Goal: Information Seeking & Learning: Learn about a topic

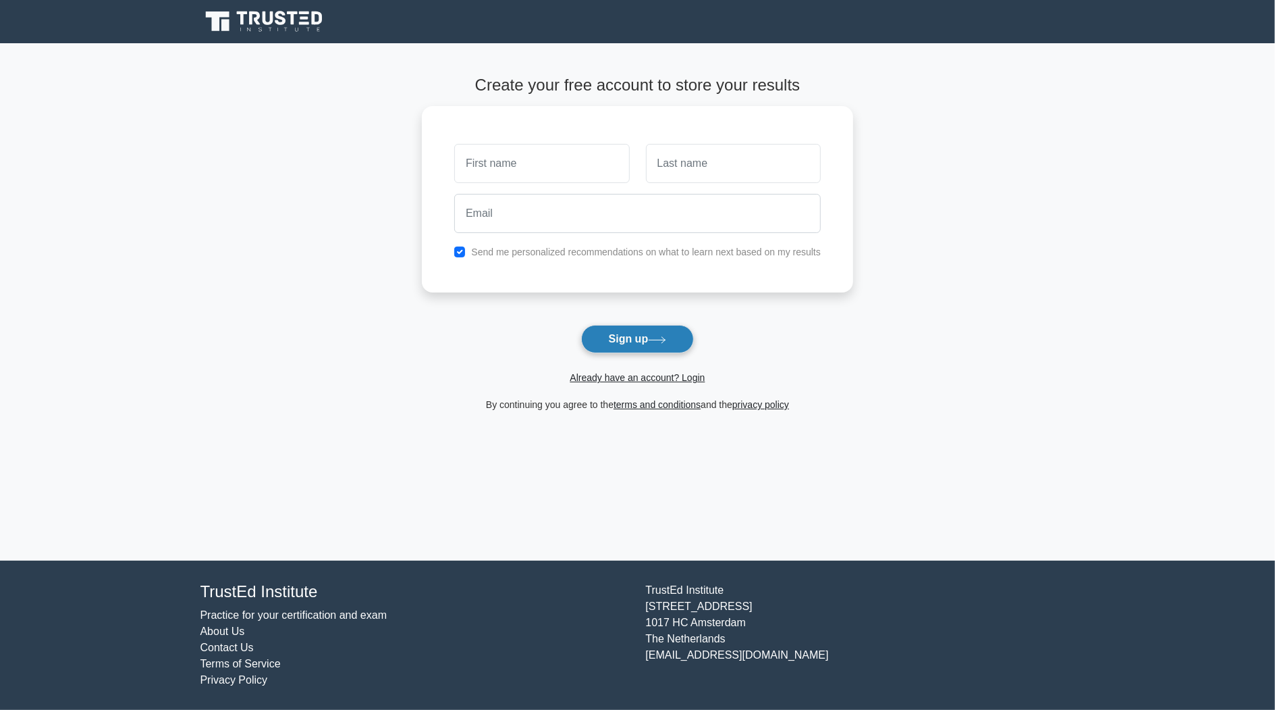
click at [625, 343] on button "Sign up" at bounding box center [637, 339] width 113 height 28
click at [665, 379] on link "Already have an account? Login" at bounding box center [637, 377] width 135 height 11
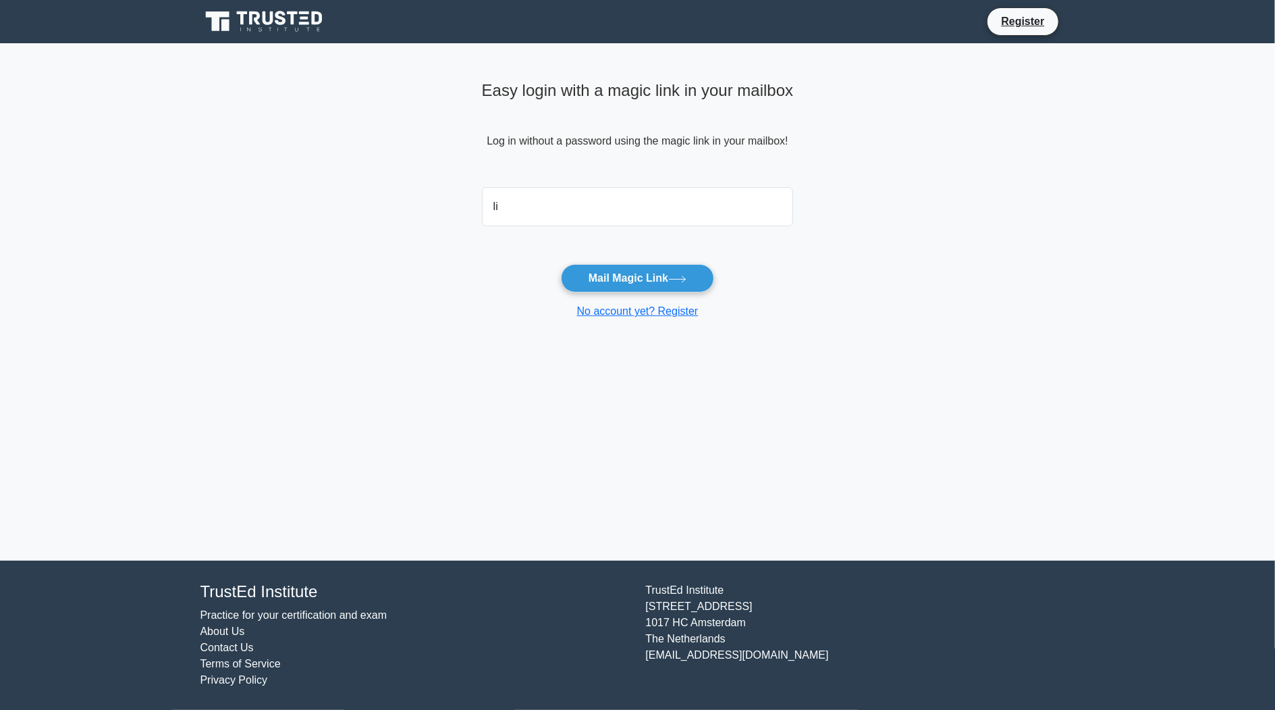
type input "liz9976@gmail.com"
click at [627, 280] on button "Mail Magic Link" at bounding box center [637, 278] width 153 height 28
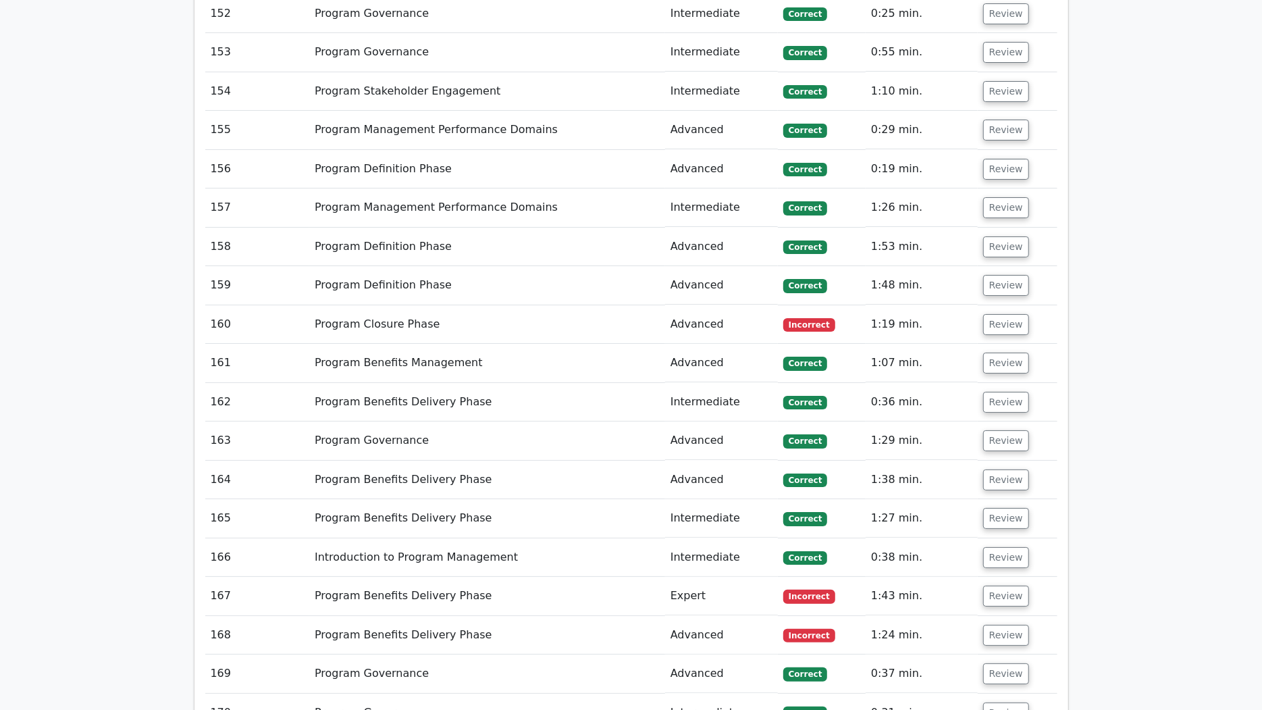
scroll to position [7699, 0]
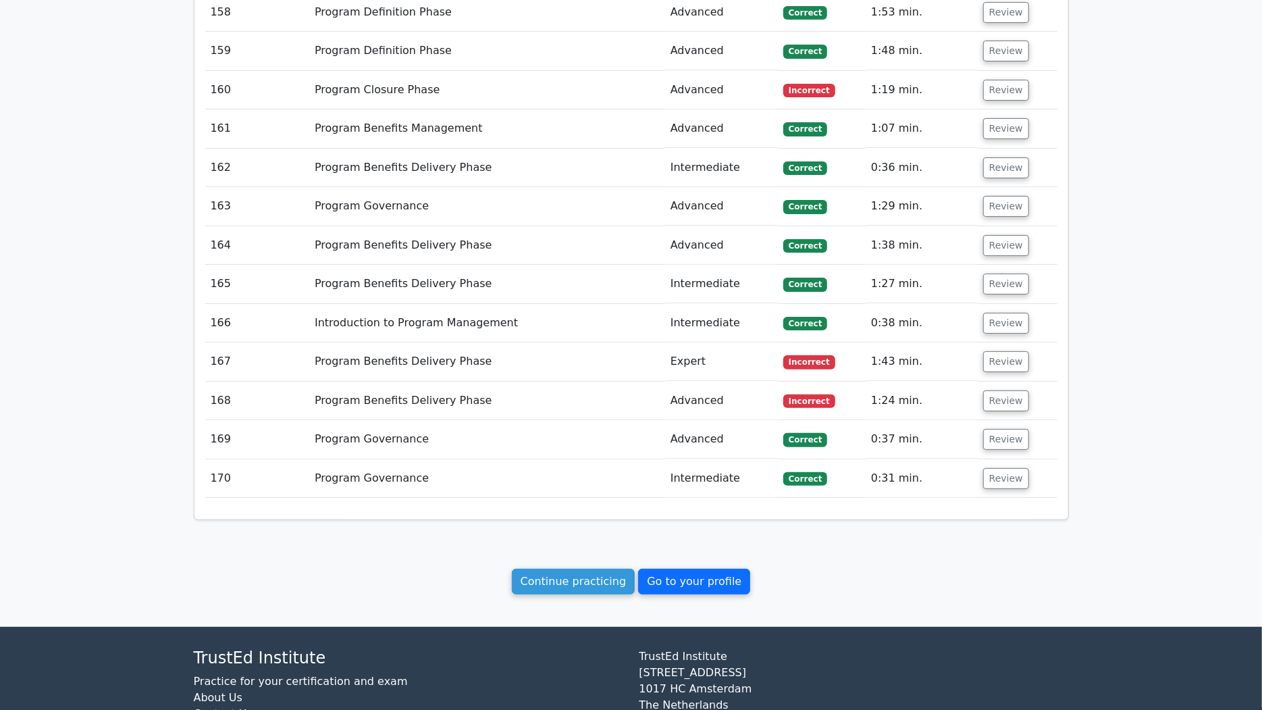
click at [710, 569] on link "Go to your profile" at bounding box center [694, 582] width 112 height 26
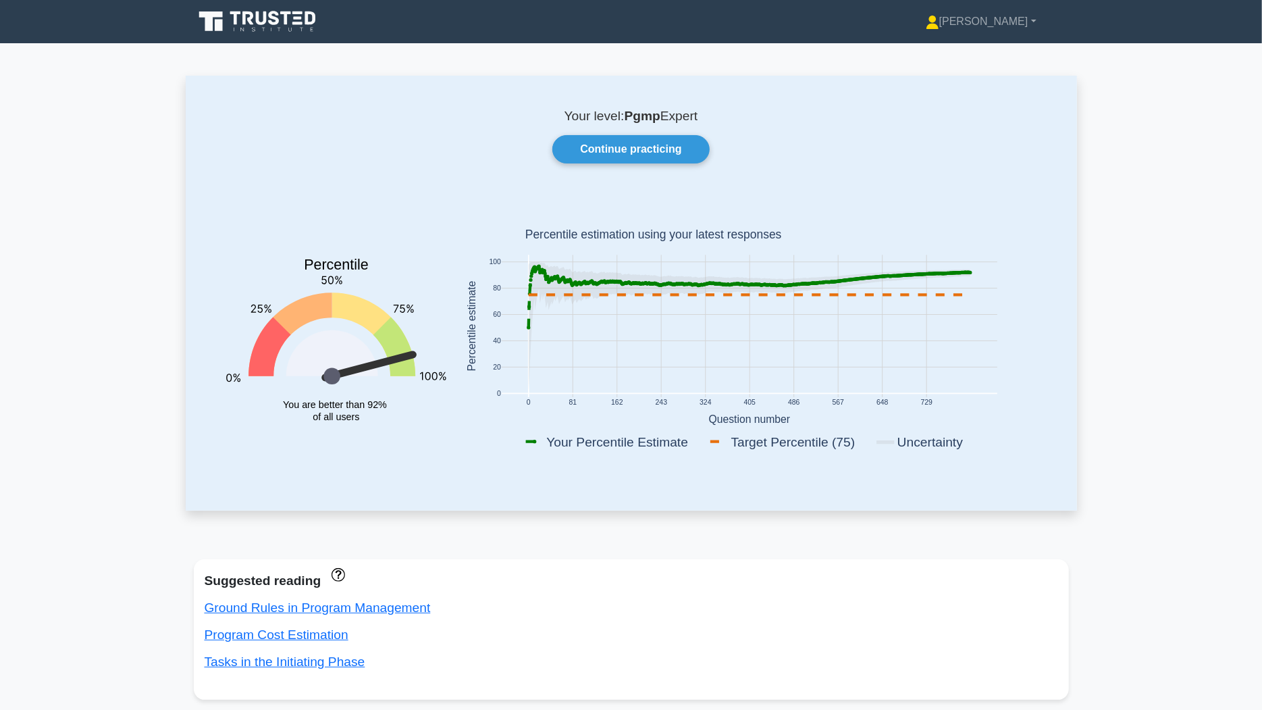
click at [275, 18] on icon at bounding box center [274, 18] width 11 height 14
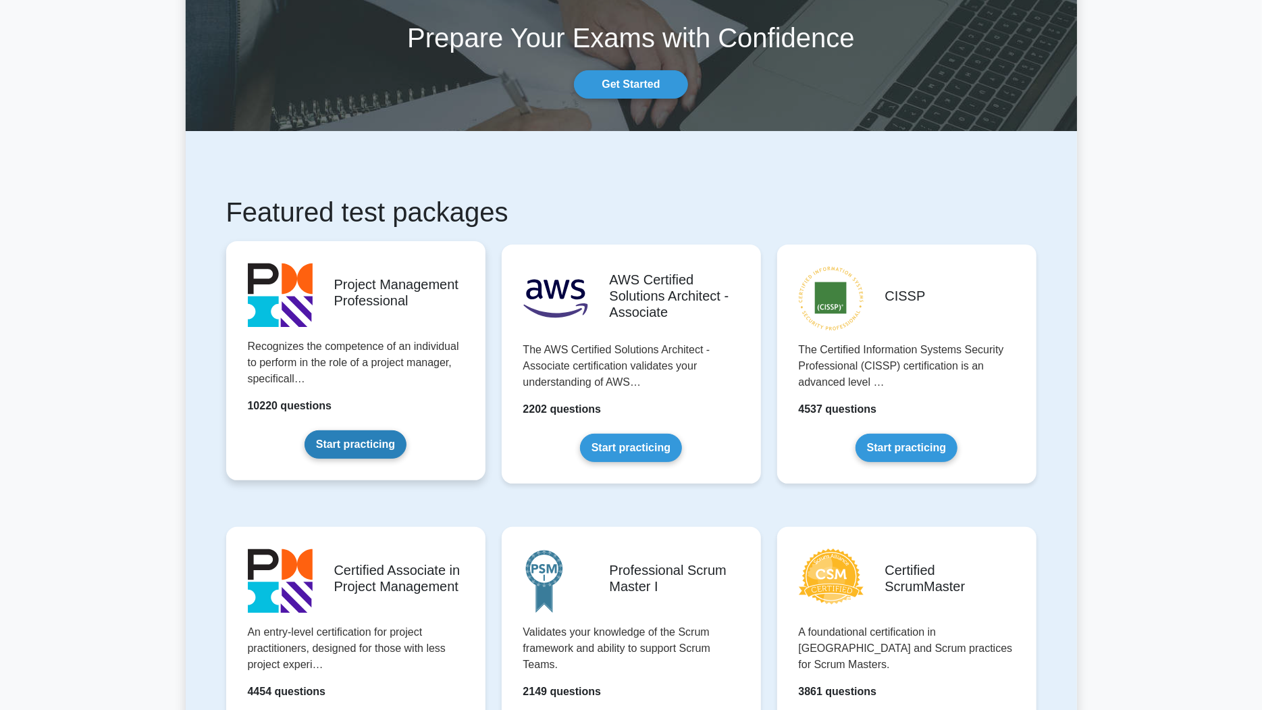
scroll to position [128, 0]
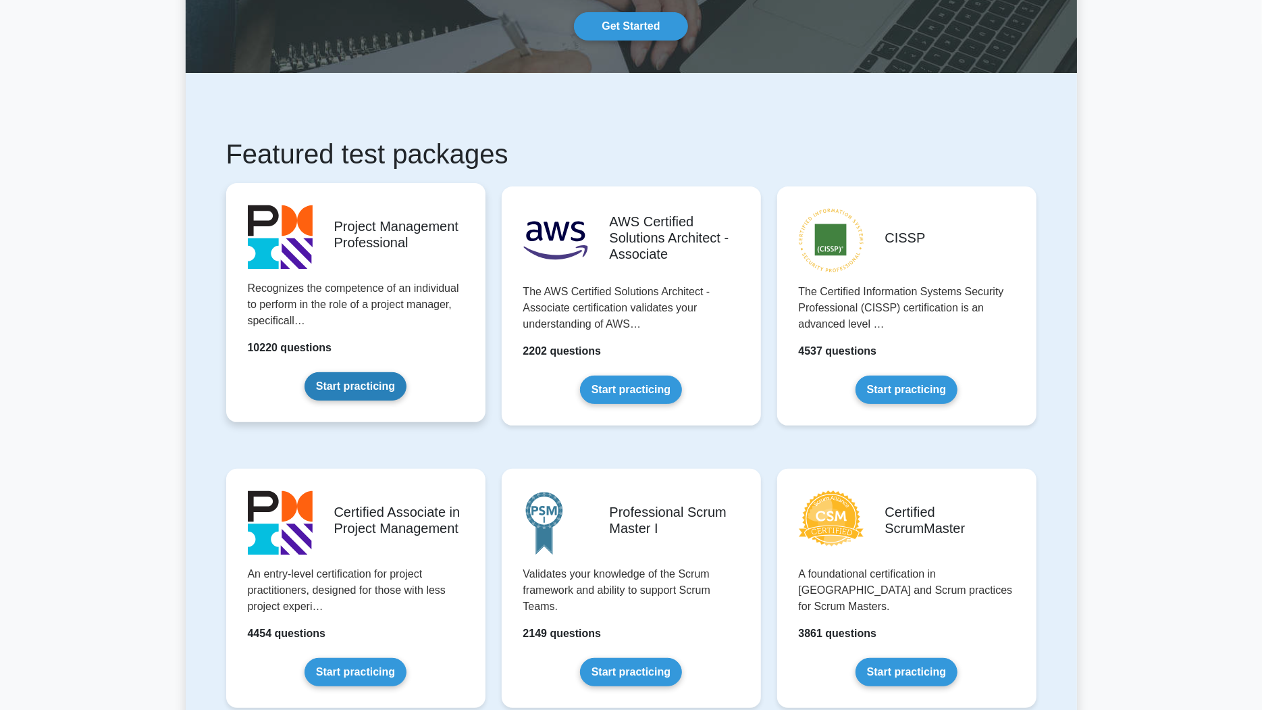
click at [342, 381] on link "Start practicing" at bounding box center [356, 386] width 102 height 28
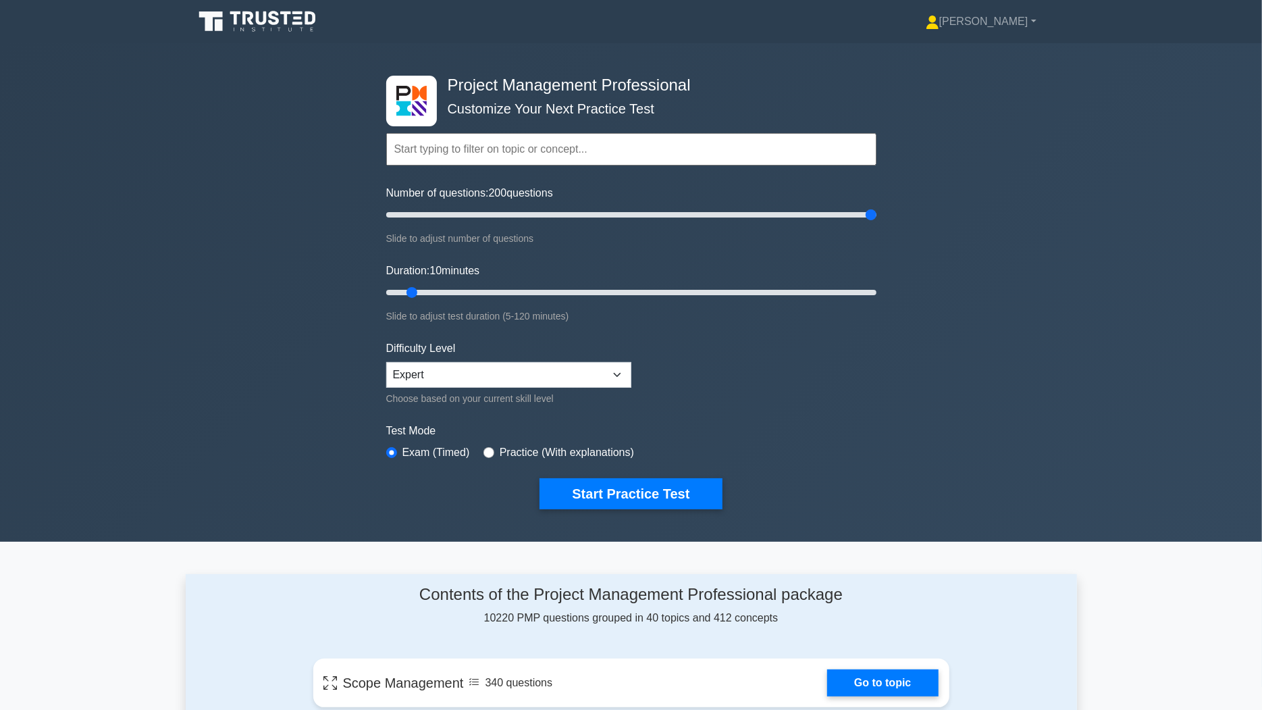
drag, startPoint x: 408, startPoint y: 215, endPoint x: 890, endPoint y: 234, distance: 482.4
type input "200"
click at [876, 223] on input "Number of questions: 200 questions" at bounding box center [631, 215] width 490 height 16
drag, startPoint x: 415, startPoint y: 293, endPoint x: 897, endPoint y: 312, distance: 481.8
type input "120"
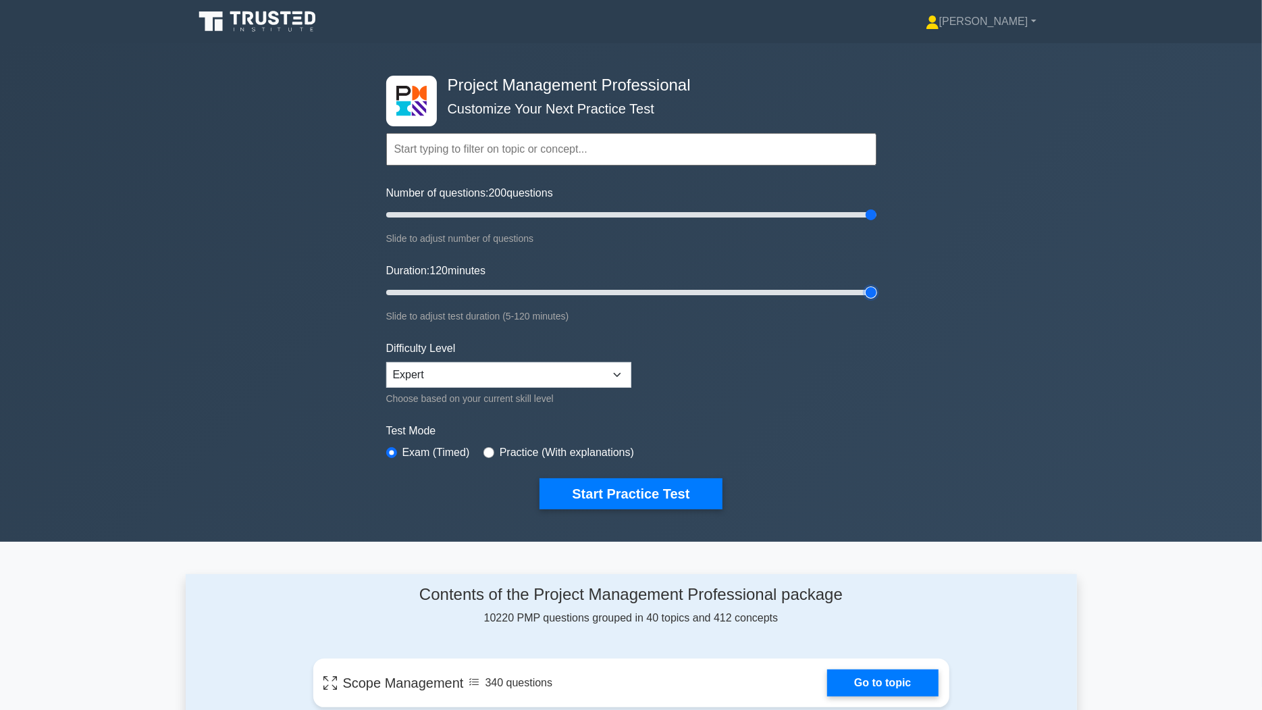
click at [876, 300] on input "Duration: 120 minutes" at bounding box center [631, 292] width 490 height 16
drag, startPoint x: 874, startPoint y: 214, endPoint x: 625, endPoint y: 208, distance: 248.5
type input "100"
click at [625, 208] on input "Number of questions: 100 questions" at bounding box center [631, 215] width 490 height 16
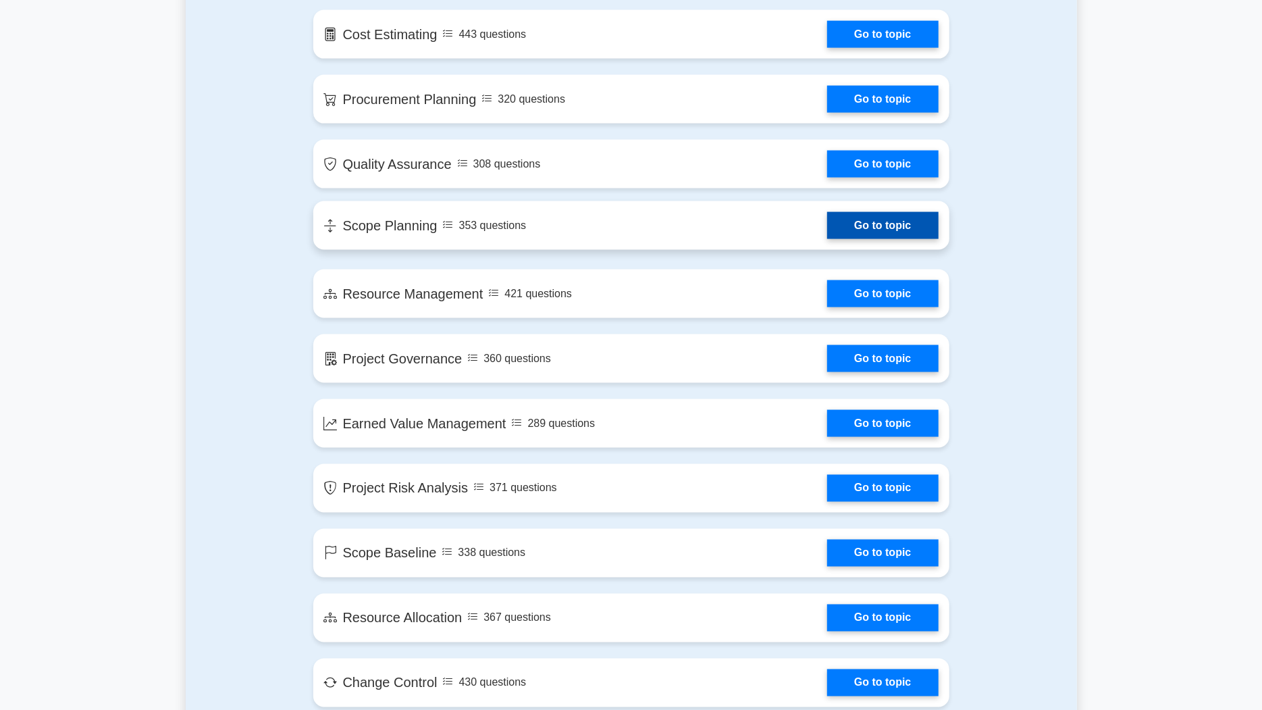
scroll to position [2007, 0]
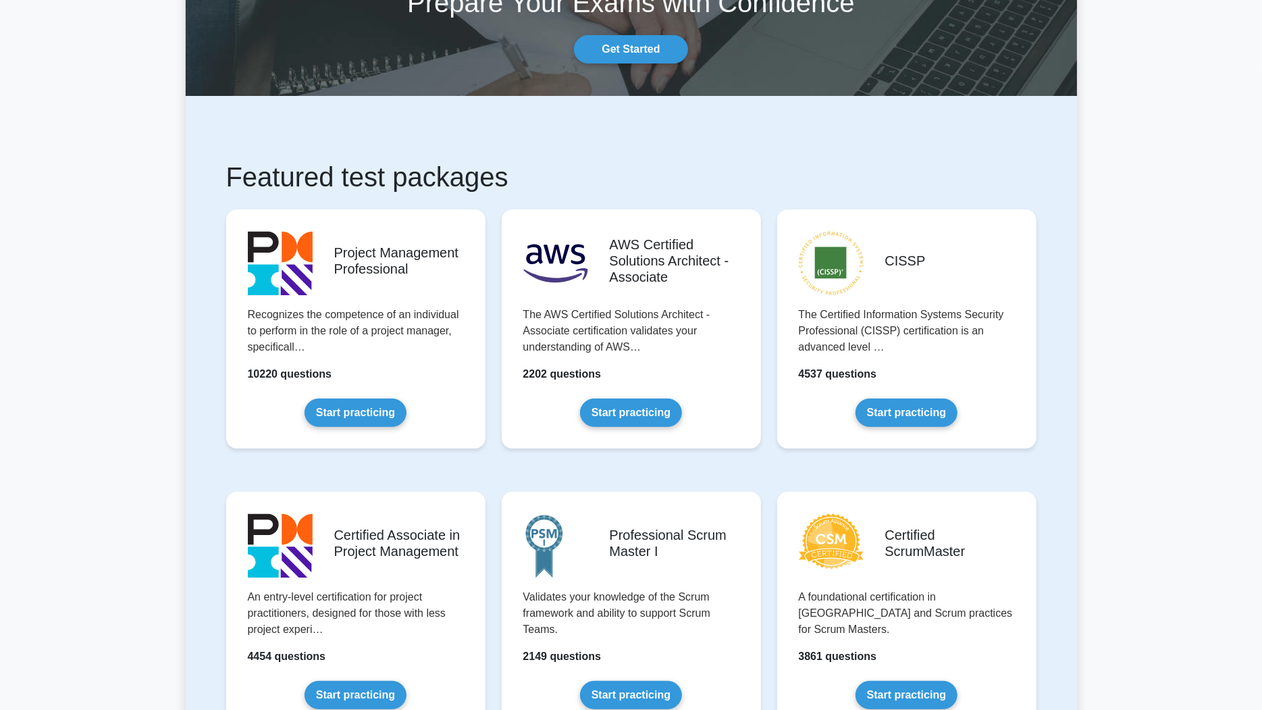
scroll to position [128, 0]
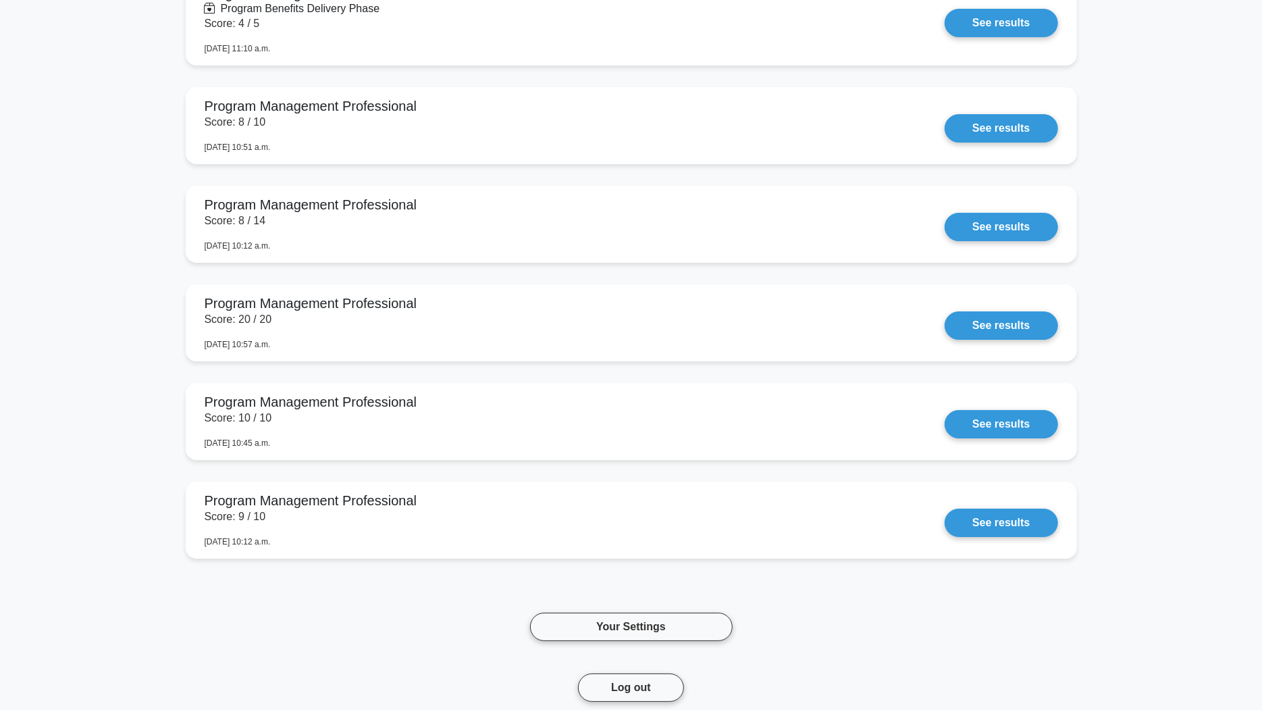
scroll to position [3529, 0]
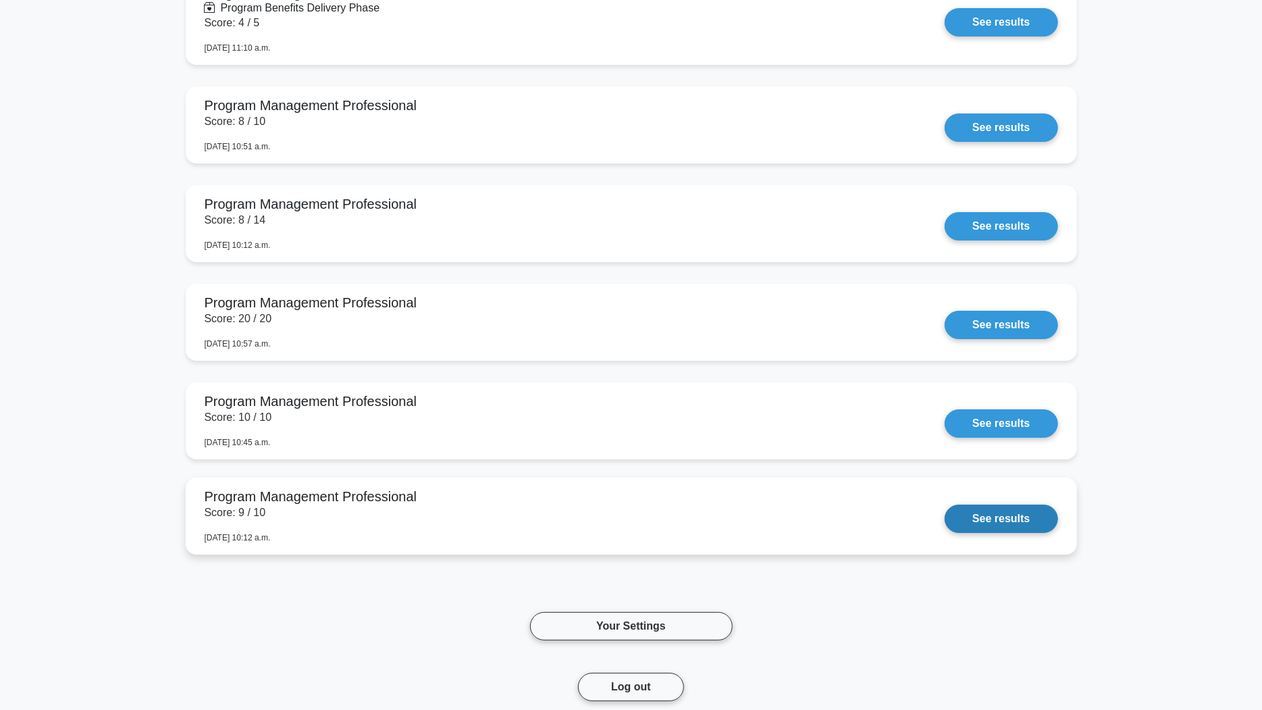
click at [982, 513] on link "See results" at bounding box center [1001, 518] width 113 height 28
click at [983, 512] on link "See results" at bounding box center [1001, 518] width 113 height 28
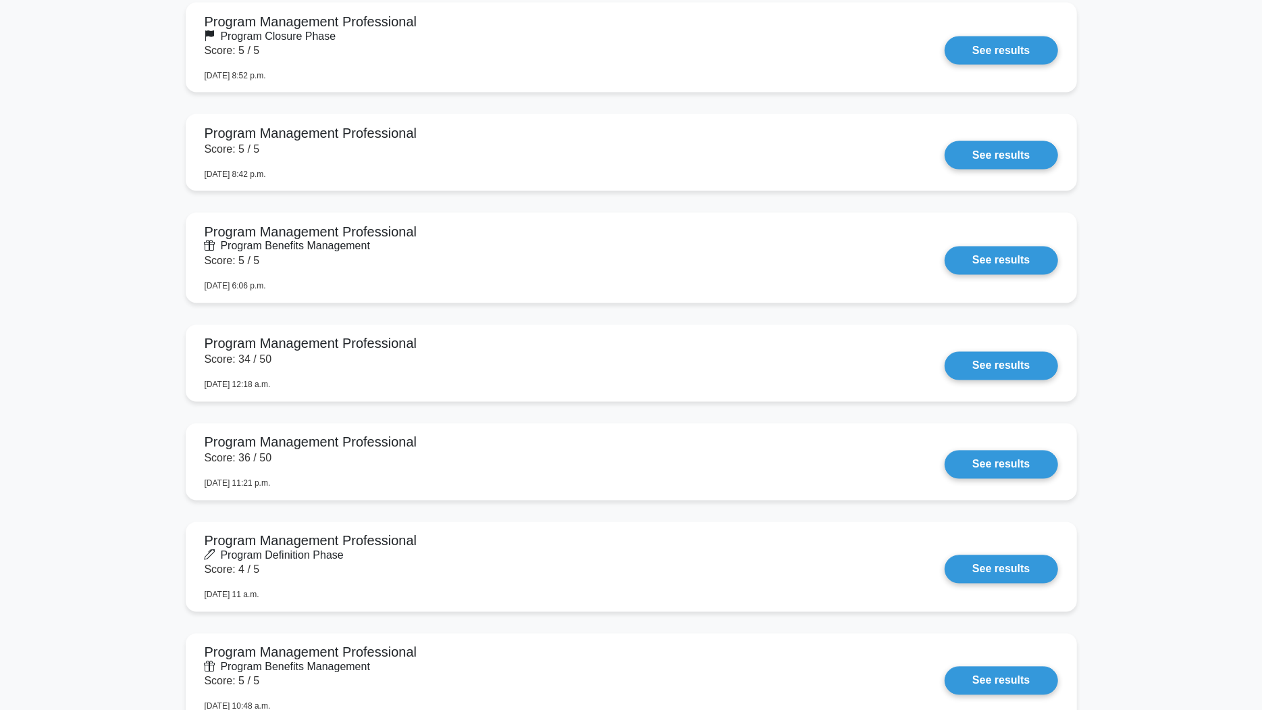
scroll to position [2938, 0]
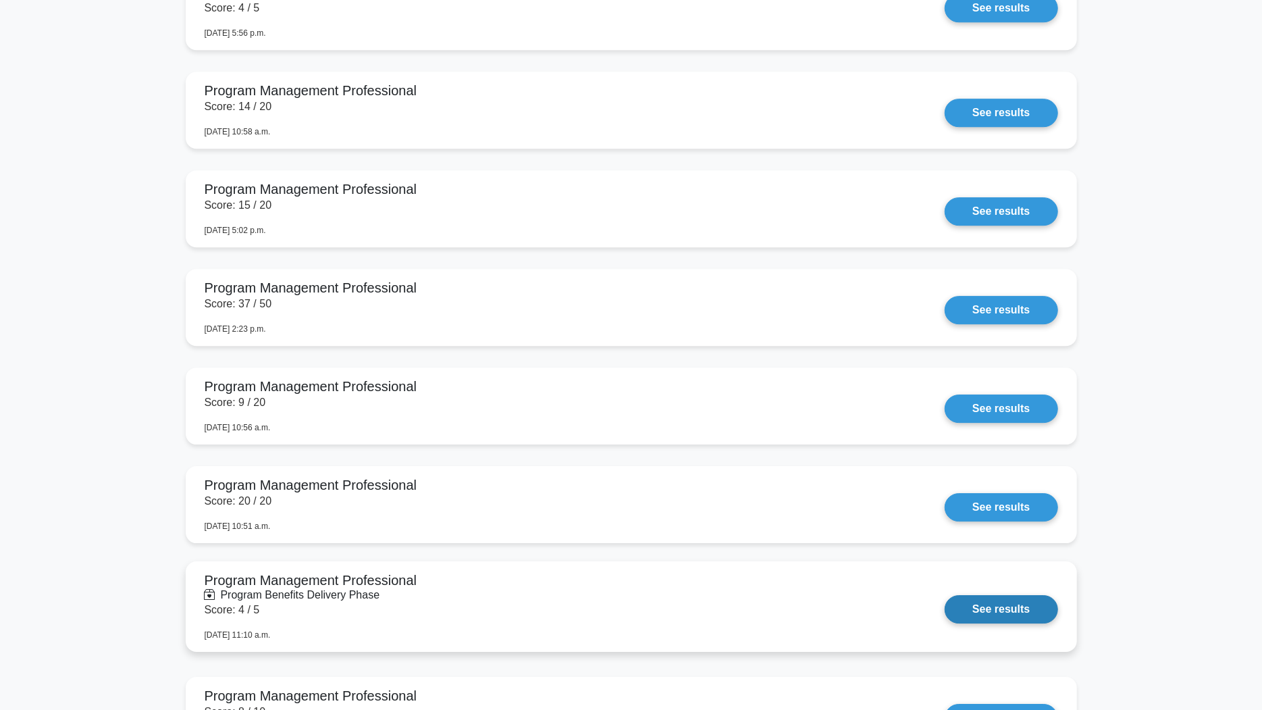
click at [980, 616] on link "See results" at bounding box center [1001, 609] width 113 height 28
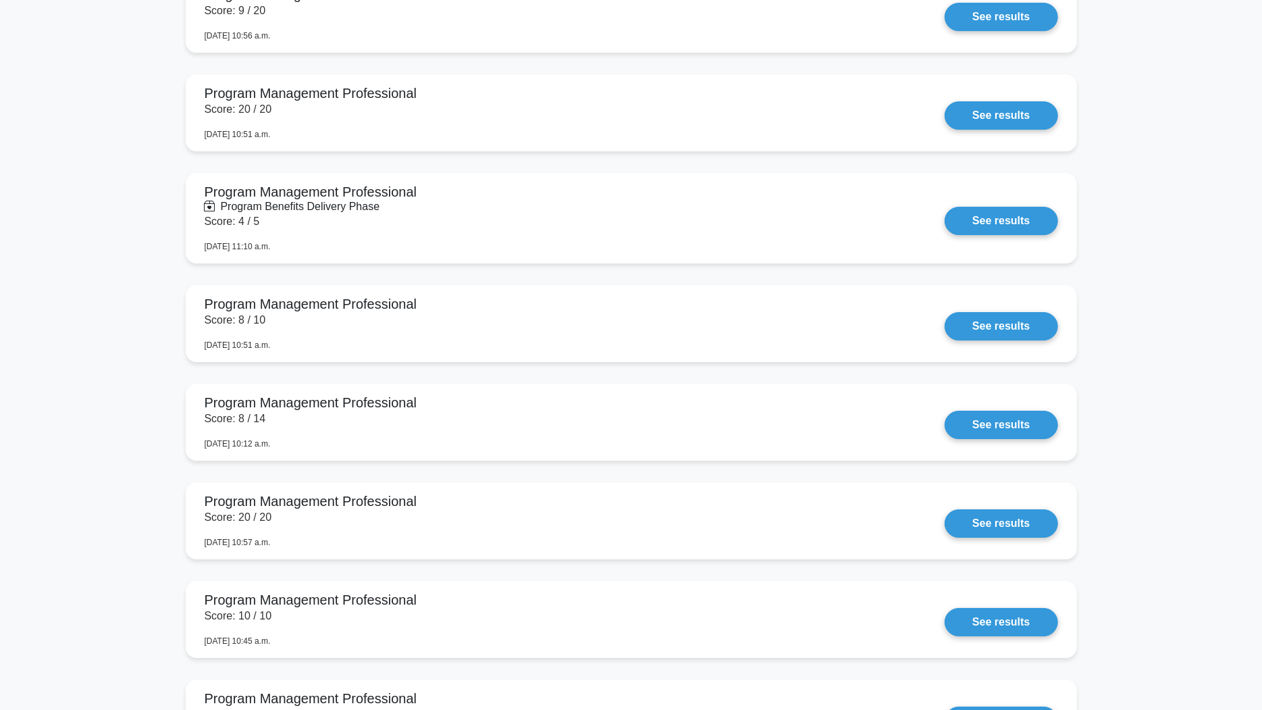
scroll to position [3346, 0]
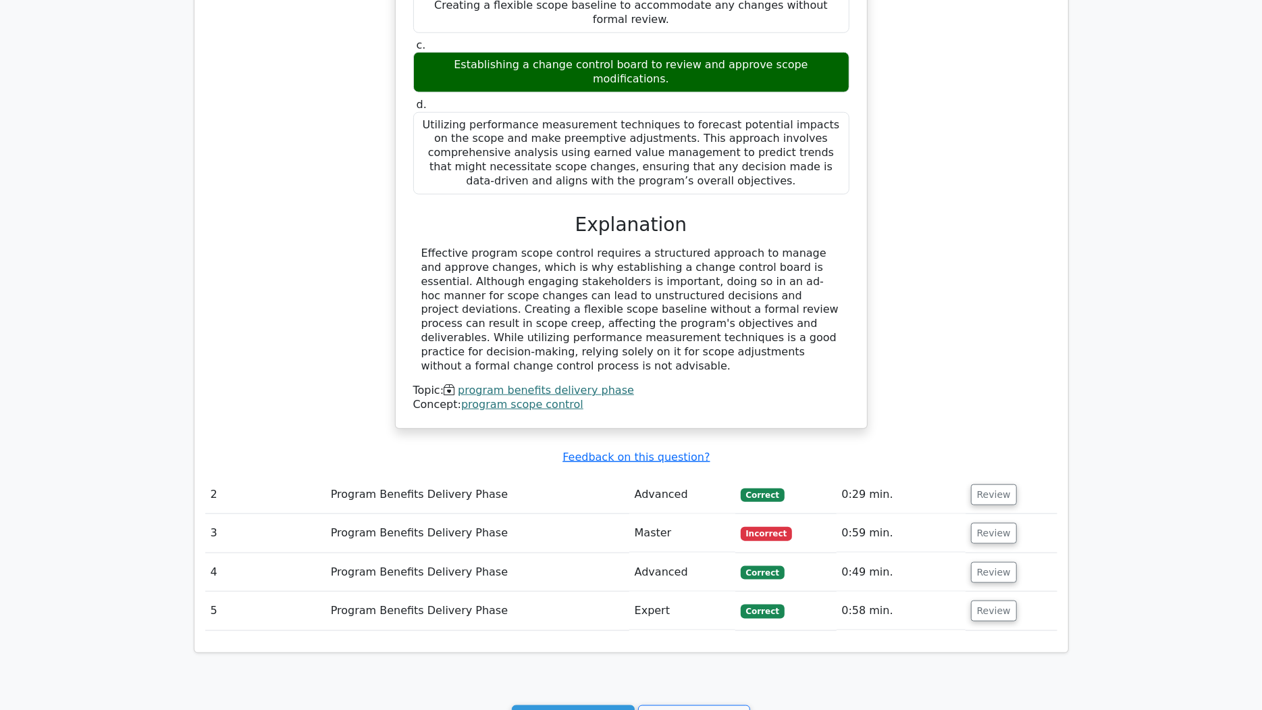
scroll to position [874, 0]
click at [1001, 522] on button "Review" at bounding box center [994, 532] width 46 height 21
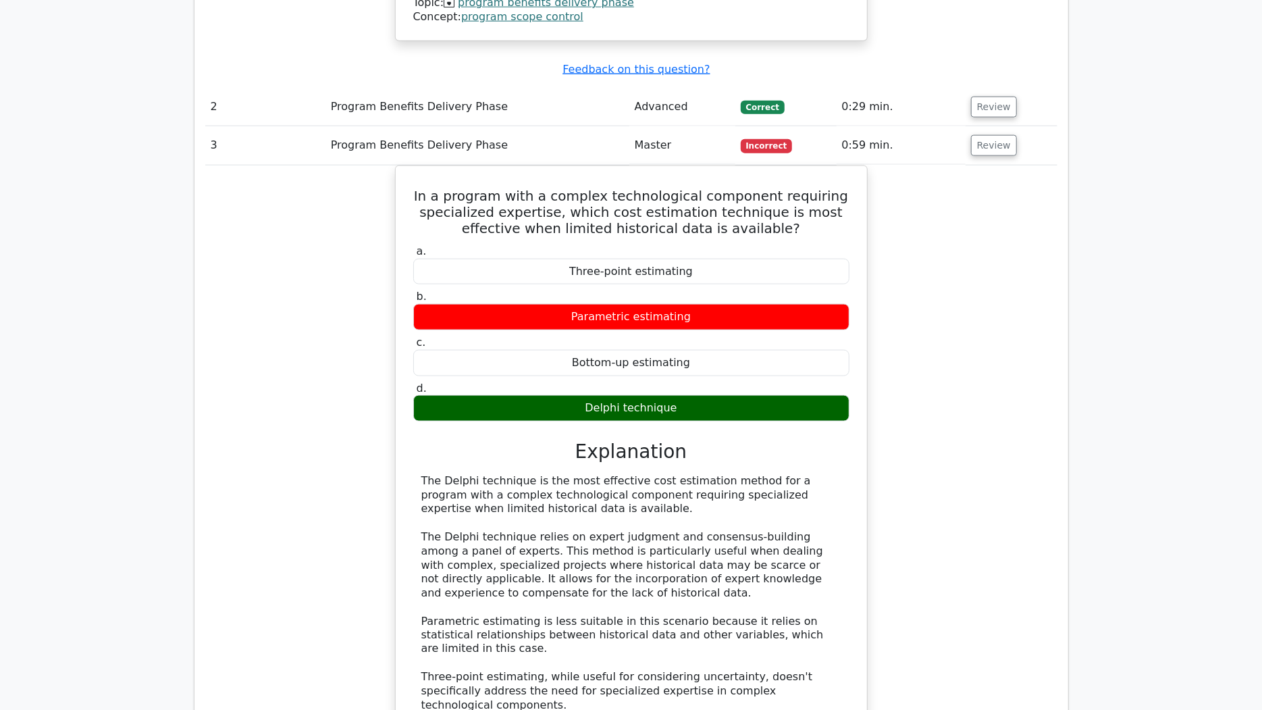
scroll to position [1262, 0]
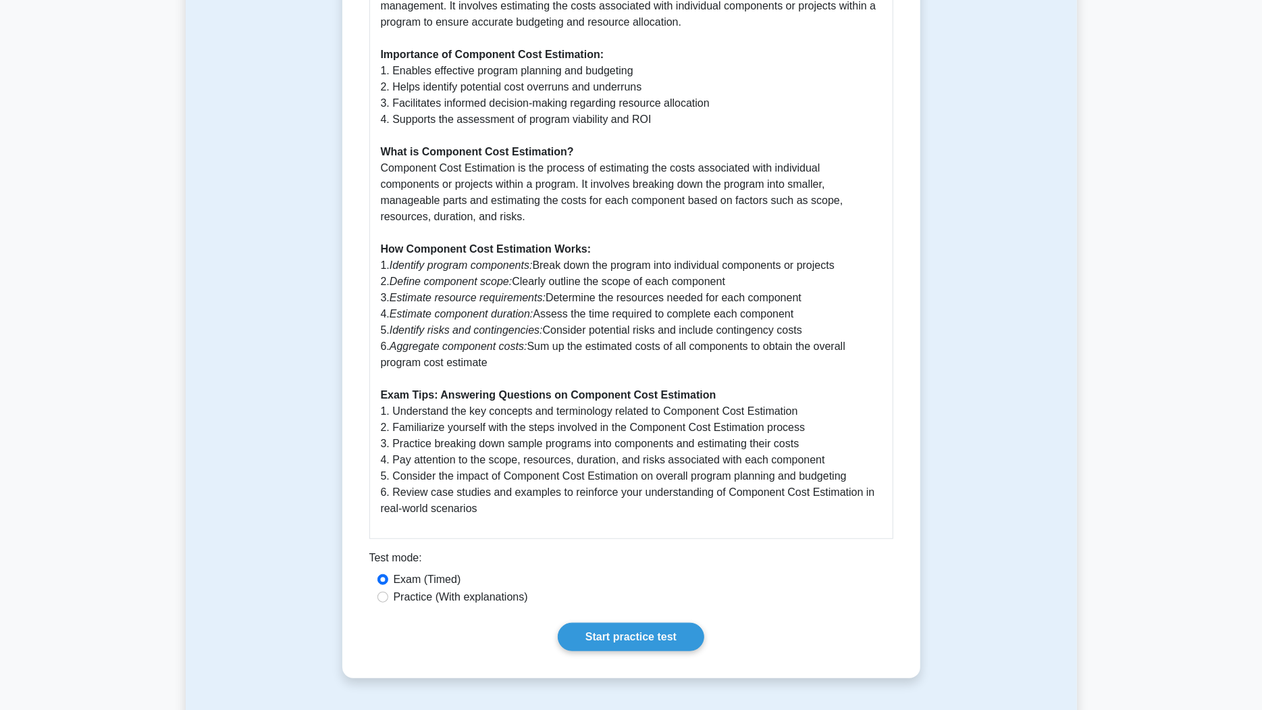
scroll to position [662, 0]
